Goal: Find specific page/section: Find specific page/section

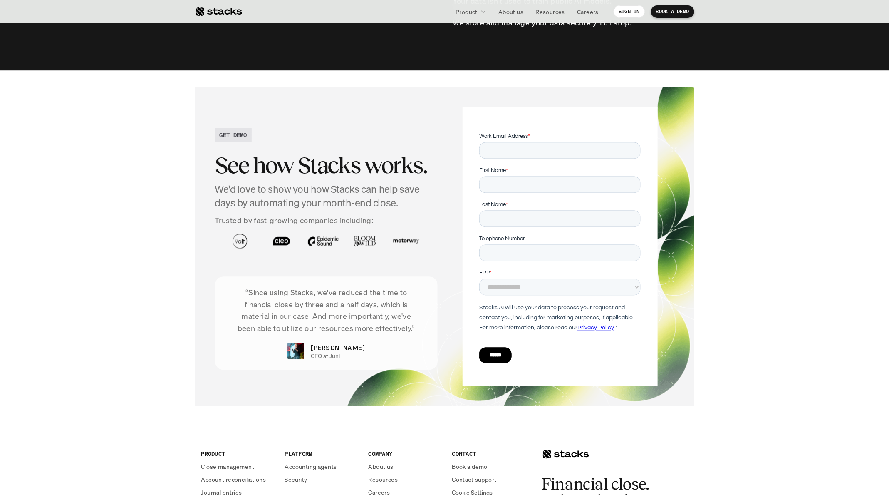
scroll to position [2887, 0]
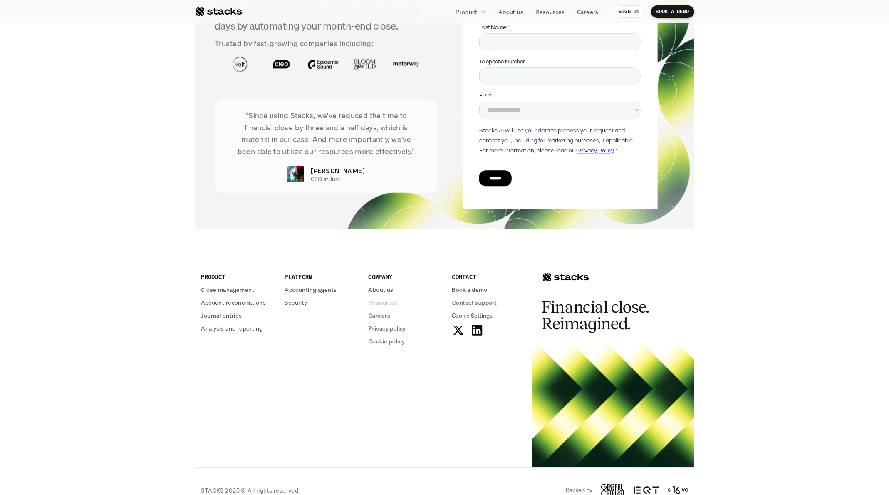
click at [379, 298] on p "Resources" at bounding box center [384, 302] width 30 height 9
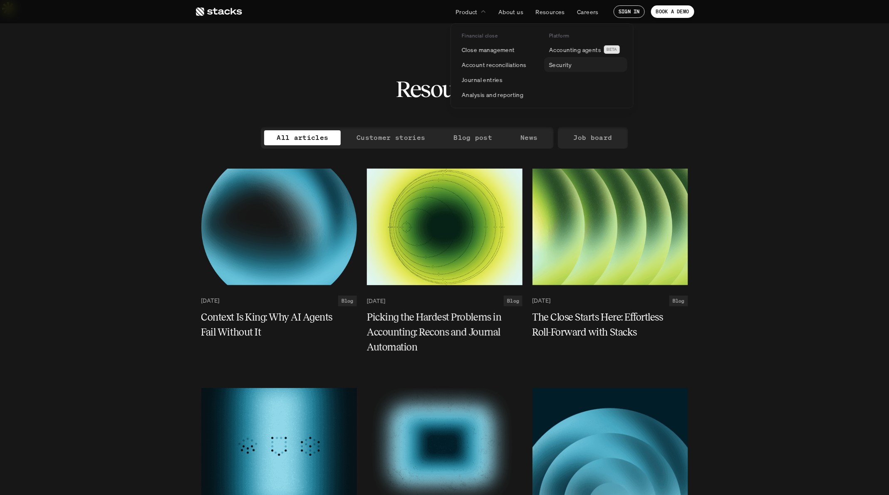
click at [566, 65] on p "Security" at bounding box center [560, 64] width 22 height 9
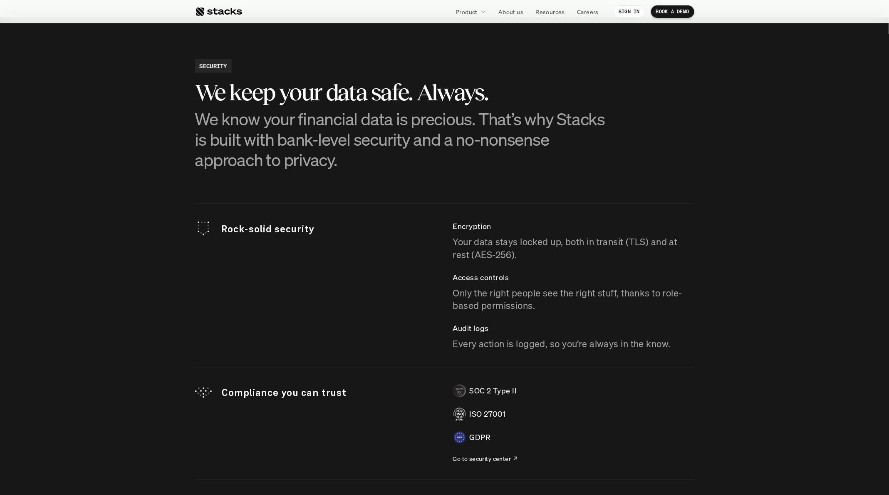
click at [502, 287] on p "Only the right people see the right stuff, thanks to role-based permissions." at bounding box center [573, 300] width 241 height 26
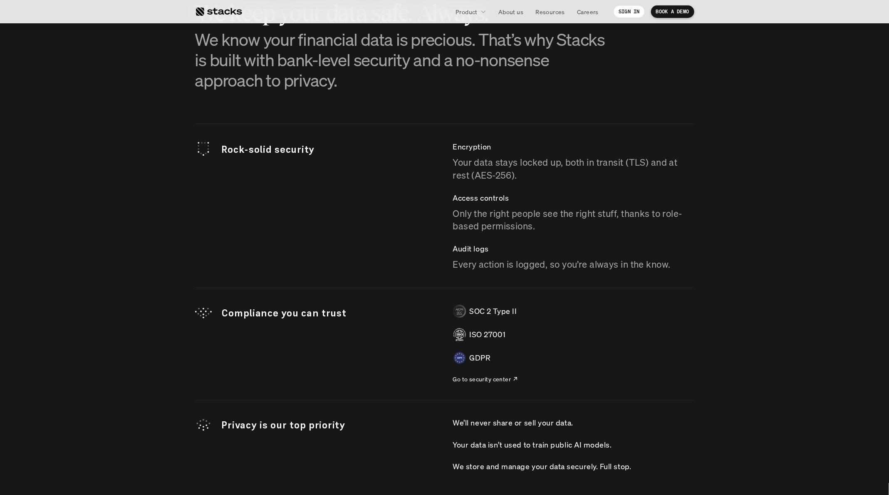
scroll to position [2268, 0]
click at [483, 373] on p "Go to security center" at bounding box center [482, 377] width 58 height 9
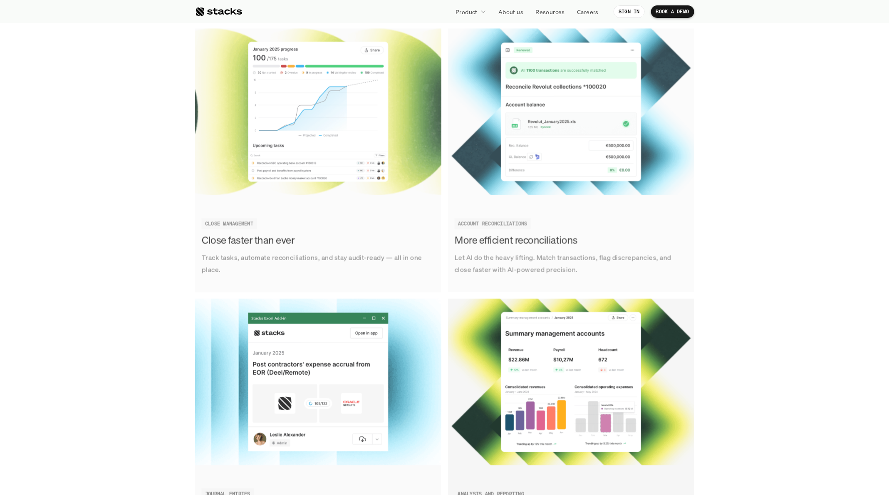
scroll to position [890, 0]
